Goal: Check status

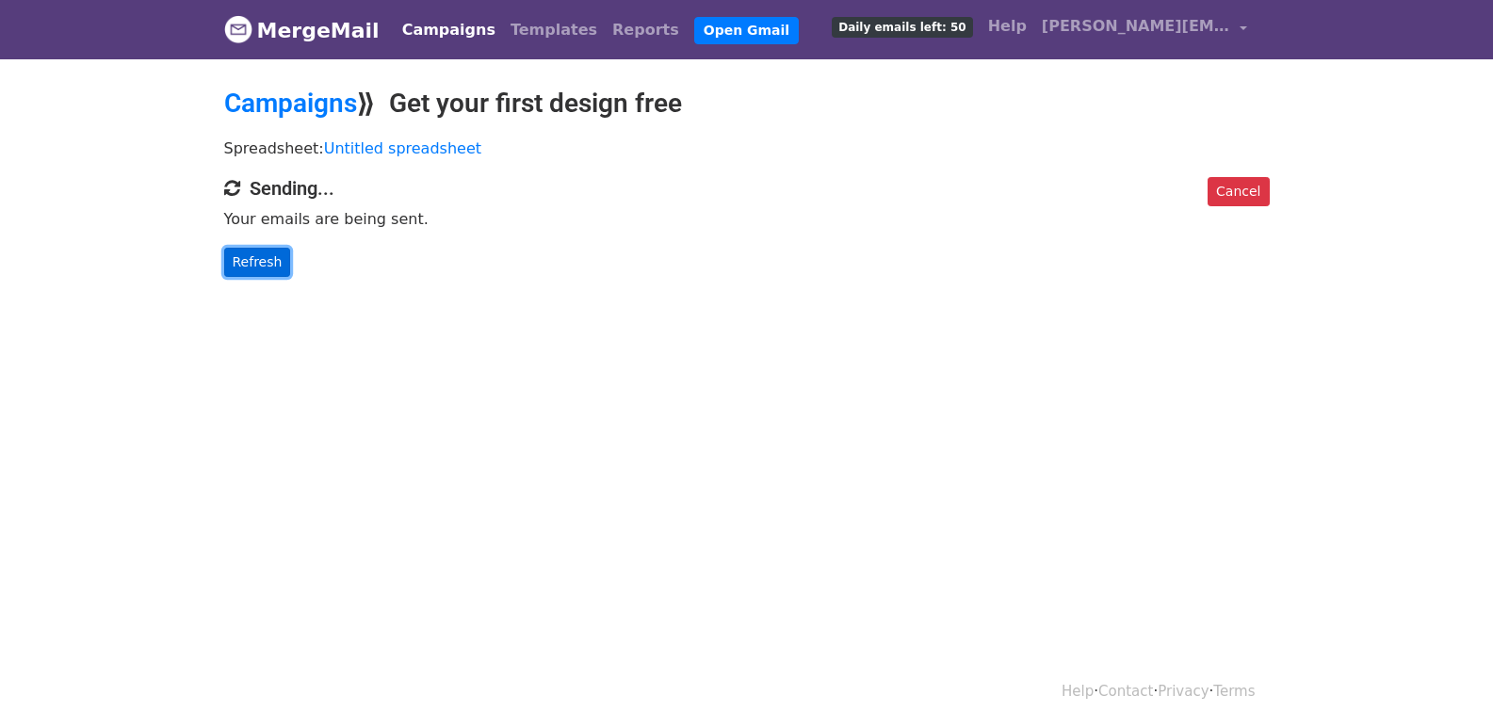
click at [267, 250] on link "Refresh" at bounding box center [257, 262] width 67 height 29
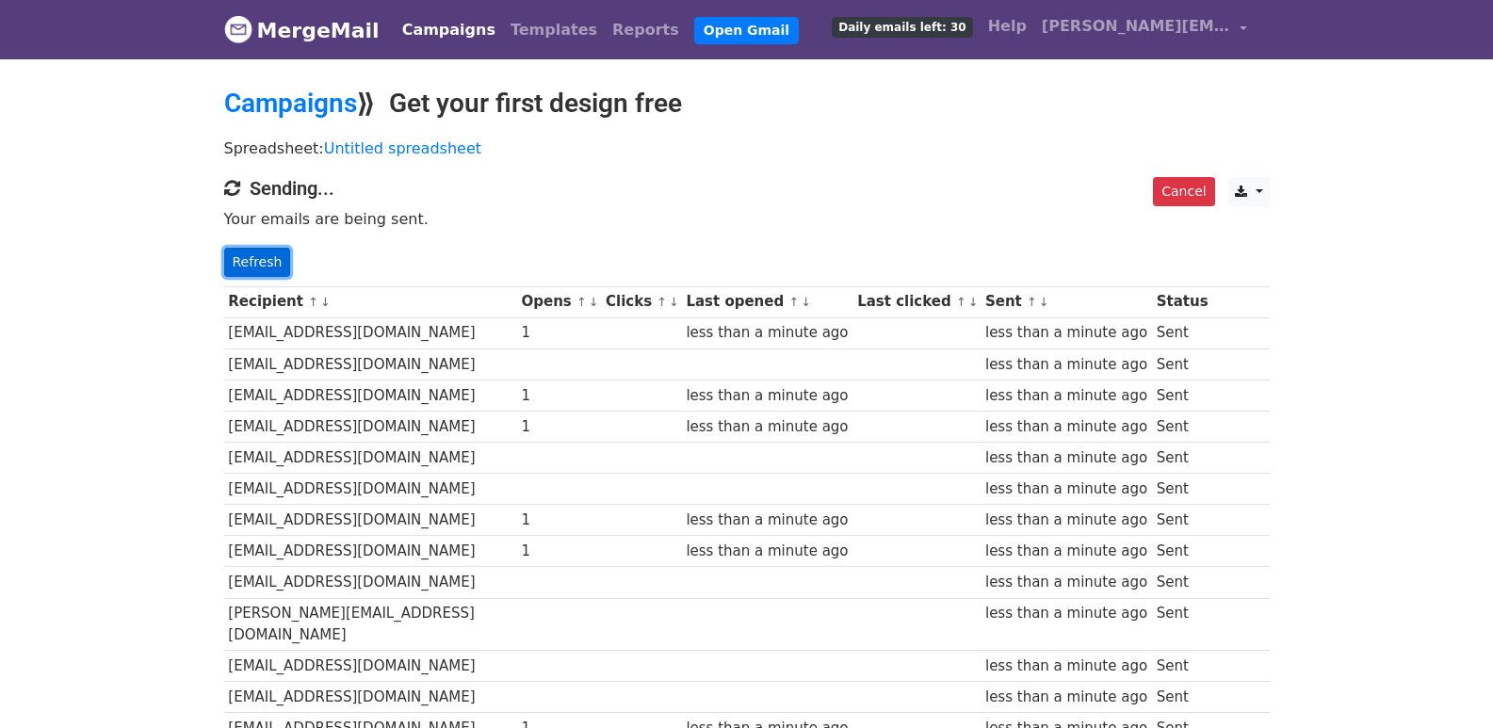
click at [253, 262] on link "Refresh" at bounding box center [257, 262] width 67 height 29
click at [276, 256] on link "Refresh" at bounding box center [257, 262] width 67 height 29
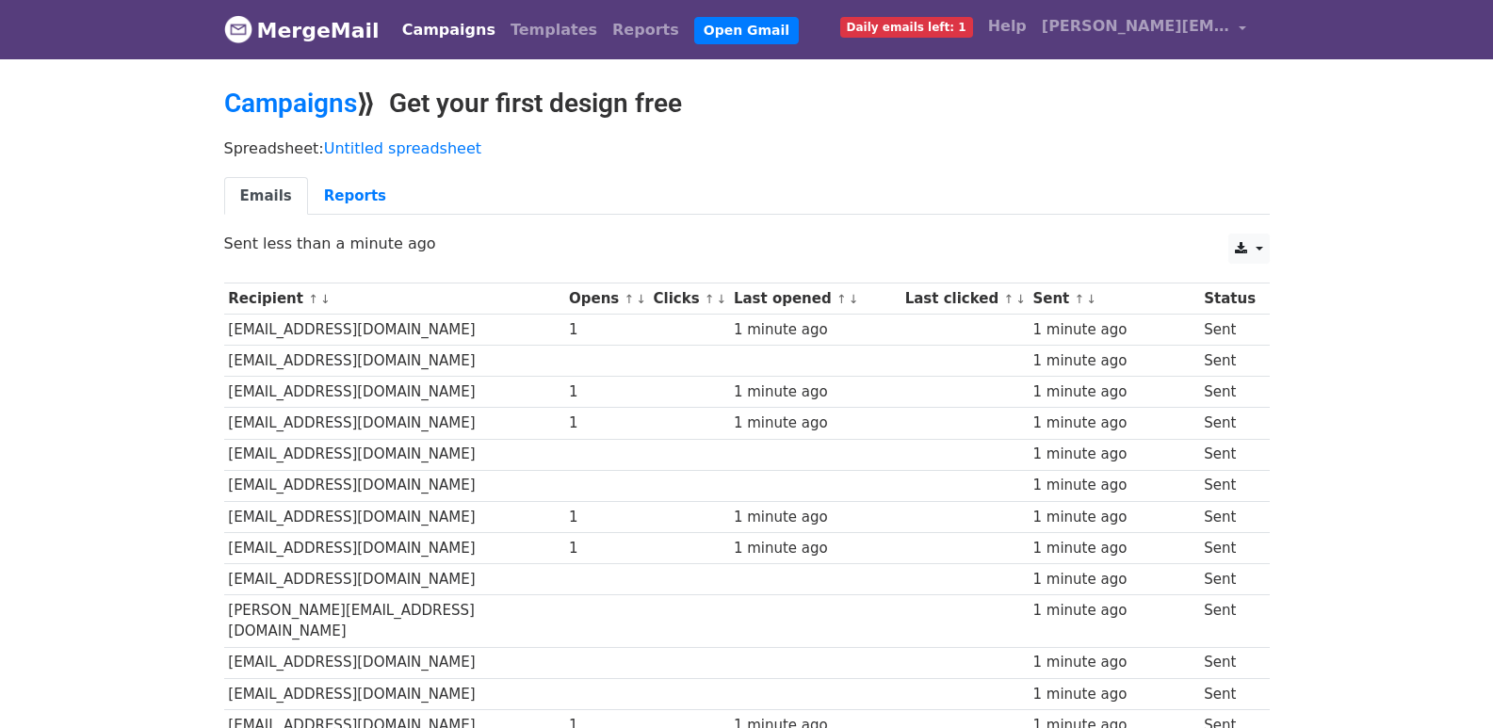
scroll to position [1280, 0]
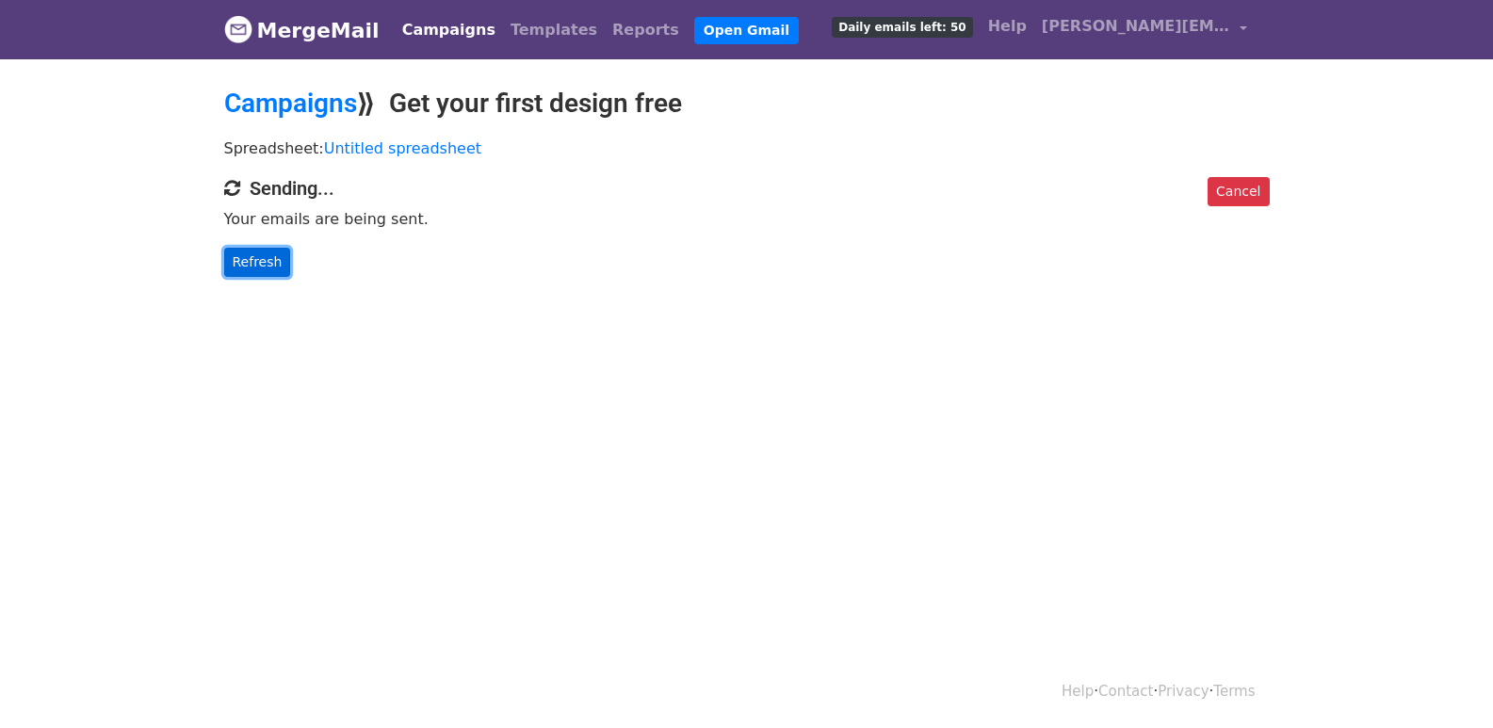
click at [265, 258] on link "Refresh" at bounding box center [257, 262] width 67 height 29
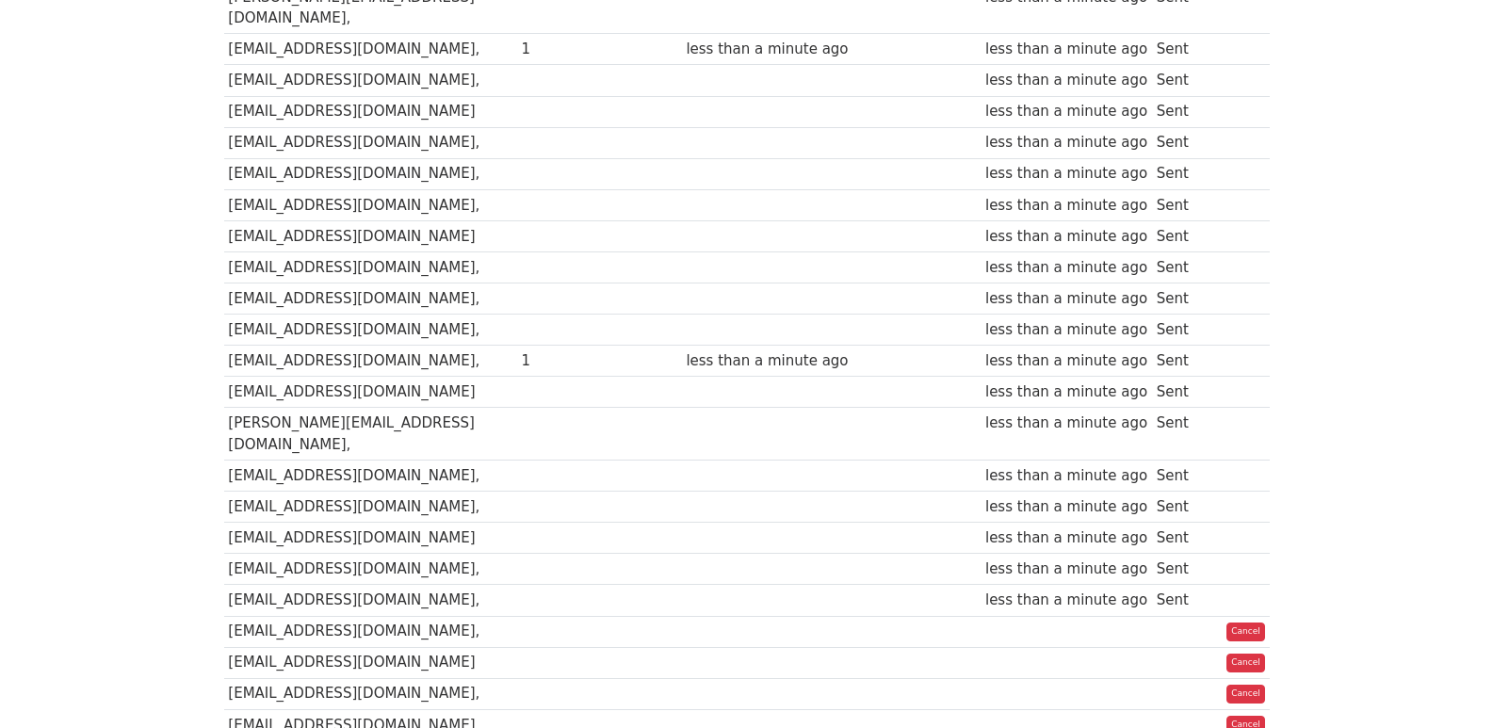
scroll to position [69, 0]
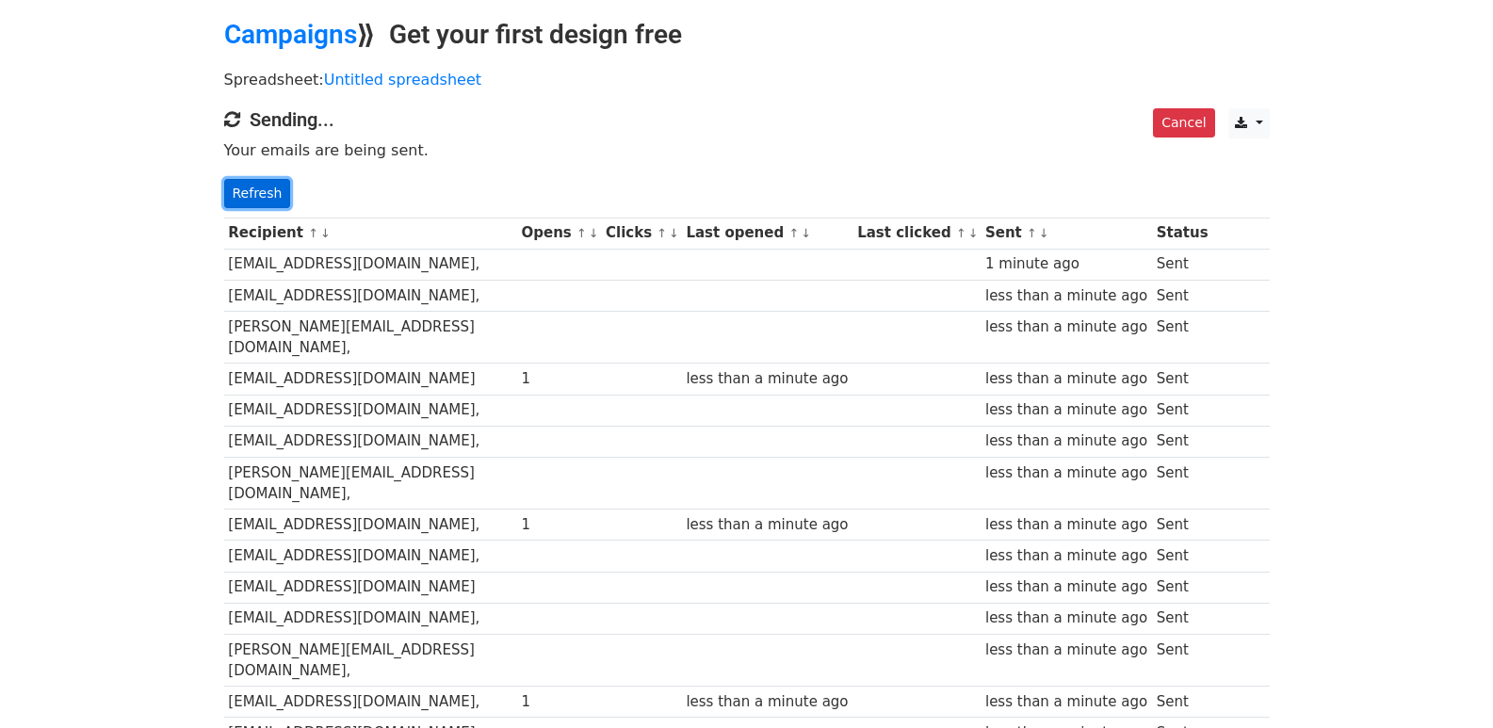
click at [270, 190] on link "Refresh" at bounding box center [257, 193] width 67 height 29
